Goal: Task Accomplishment & Management: Use online tool/utility

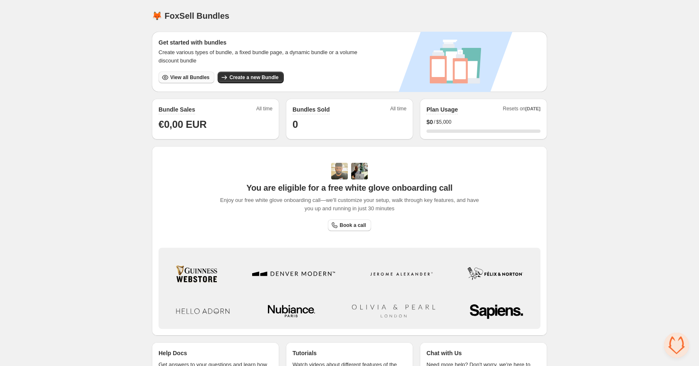
click at [177, 78] on span "View all Bundles" at bounding box center [189, 77] width 39 height 7
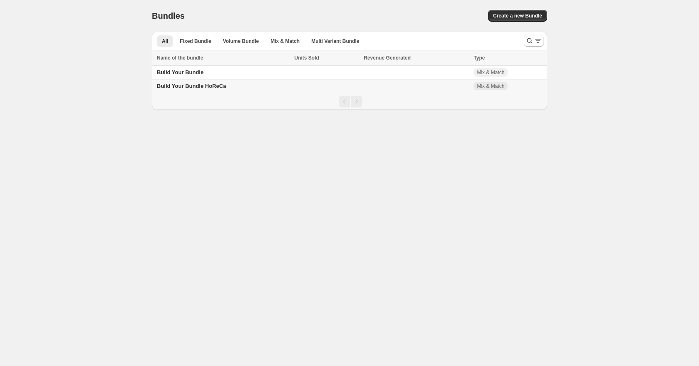
click at [212, 88] on span "Build Your Bundle HoReCa" at bounding box center [191, 86] width 69 height 6
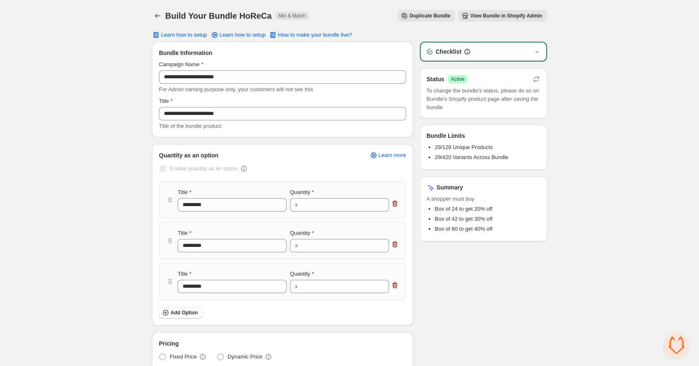
click at [500, 17] on span "View Bundle in Shopify Admin" at bounding box center [506, 15] width 72 height 7
click at [157, 17] on icon "Back" at bounding box center [158, 16] width 8 height 8
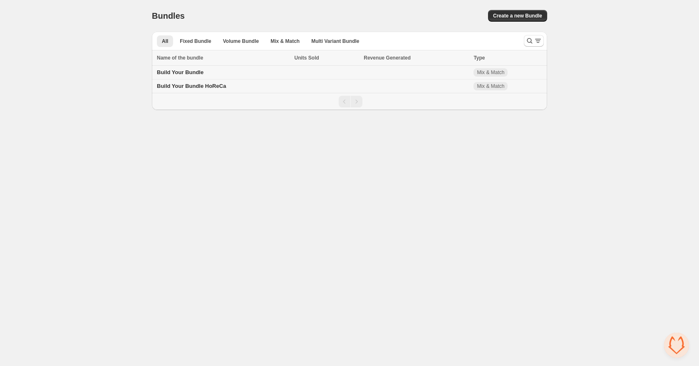
click at [294, 74] on td at bounding box center [327, 73] width 70 height 14
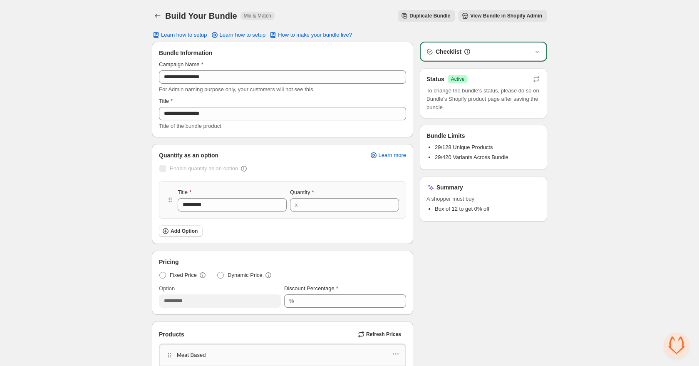
click at [488, 14] on span "View Bundle in Shopify Admin" at bounding box center [506, 15] width 72 height 7
